Goal: Information Seeking & Learning: Find specific page/section

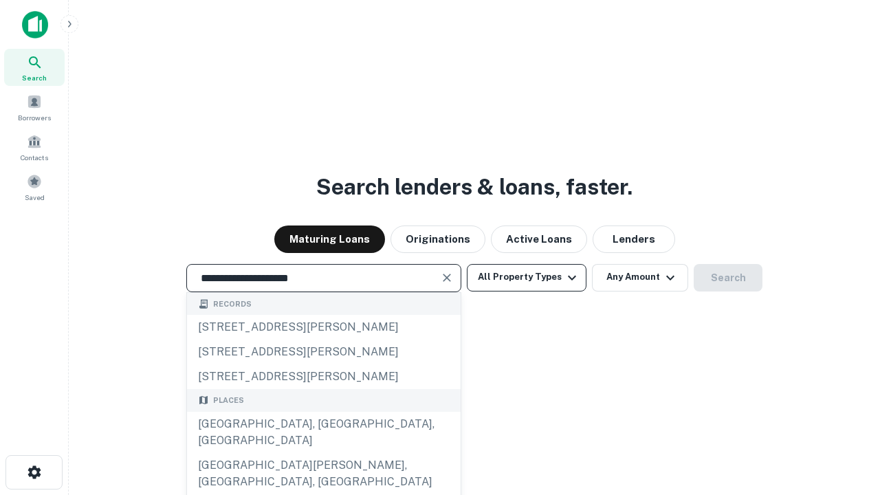
click at [323, 453] on div "[GEOGRAPHIC_DATA], [GEOGRAPHIC_DATA], [GEOGRAPHIC_DATA]" at bounding box center [323, 432] width 273 height 41
click at [526, 277] on button "All Property Types" at bounding box center [527, 277] width 120 height 27
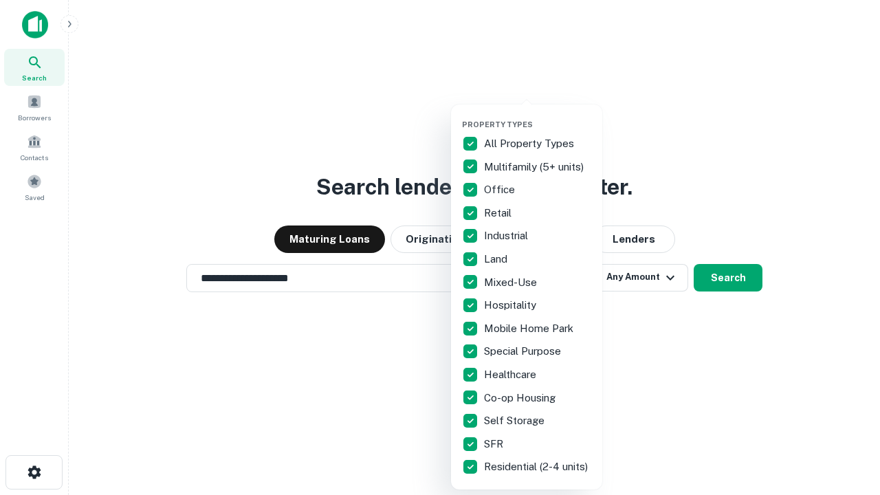
type input "**********"
click at [537, 115] on button "button" at bounding box center [537, 115] width 151 height 1
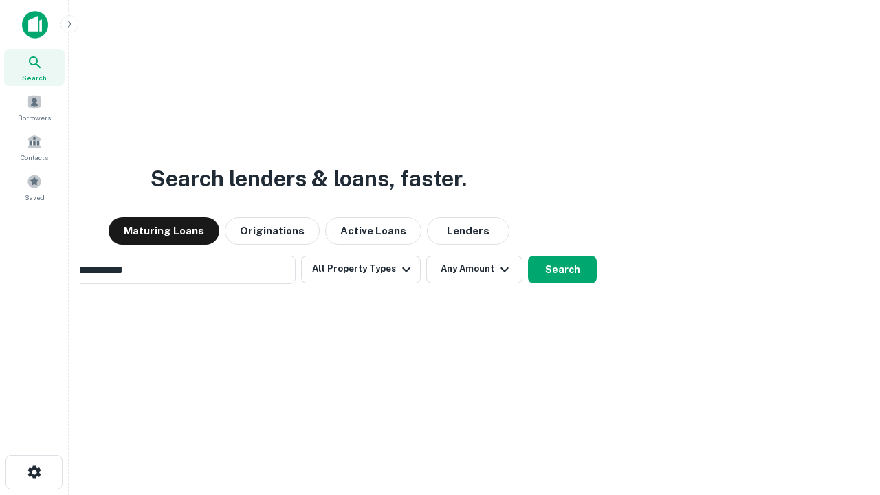
scroll to position [21, 0]
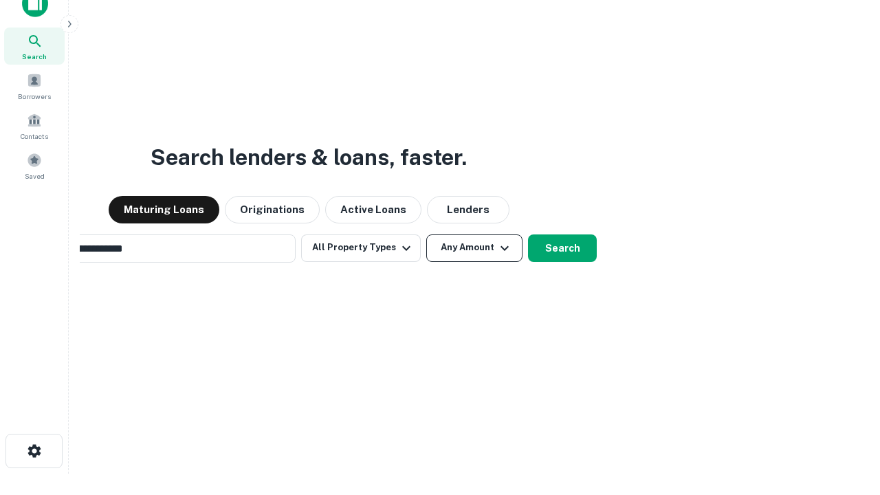
click at [426, 234] on button "Any Amount" at bounding box center [474, 247] width 96 height 27
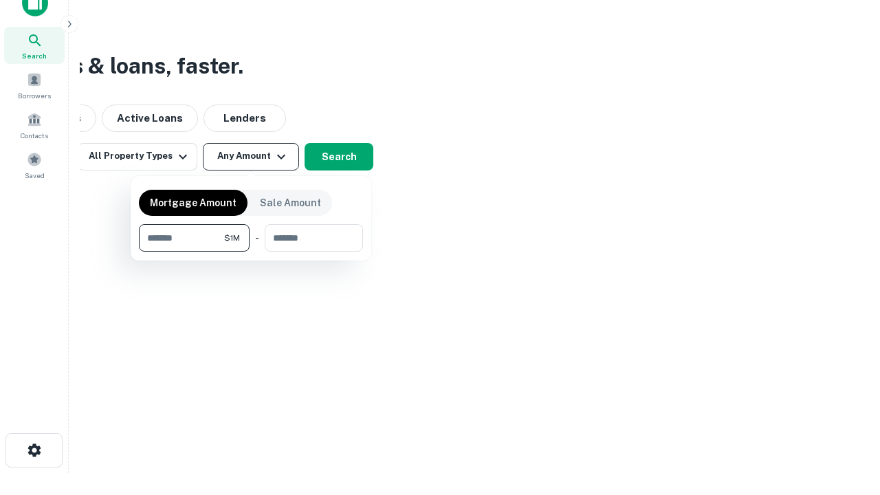
type input "*******"
click at [251, 252] on button "button" at bounding box center [251, 252] width 224 height 1
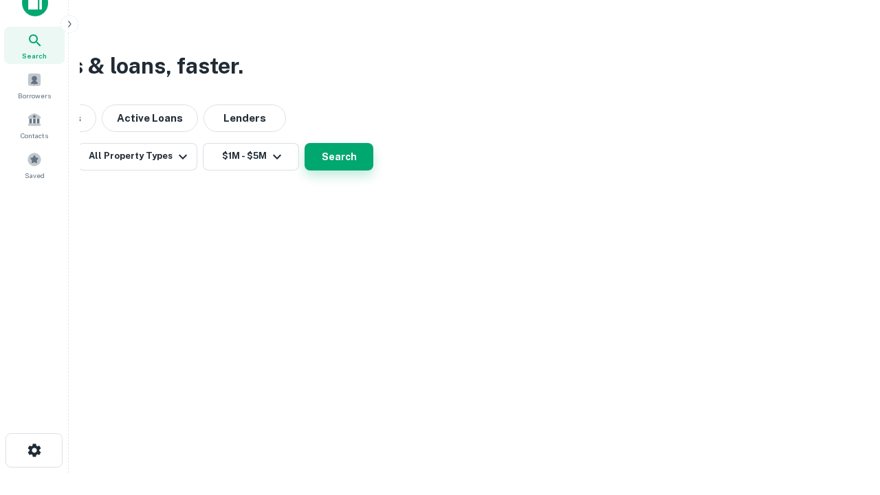
click at [373, 170] on button "Search" at bounding box center [338, 156] width 69 height 27
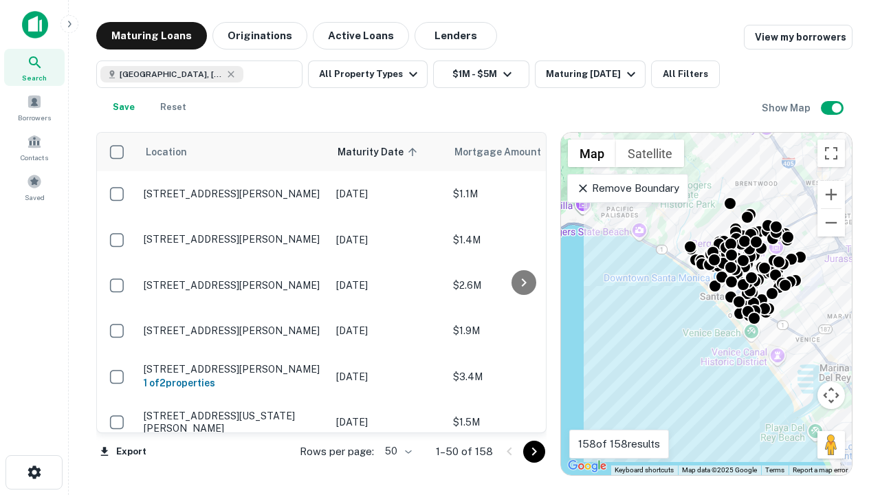
click at [396, 451] on body "Search Borrowers Contacts Saved Maturing Loans Originations Active Loans Lender…" at bounding box center [440, 247] width 880 height 495
click at [396, 416] on li "25" at bounding box center [397, 416] width 40 height 25
